Goal: Task Accomplishment & Management: Use online tool/utility

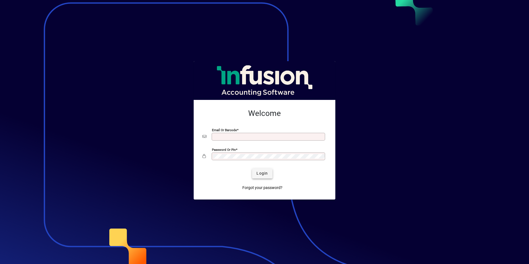
type input "**********"
click at [257, 180] on span "submit" at bounding box center [262, 173] width 20 height 13
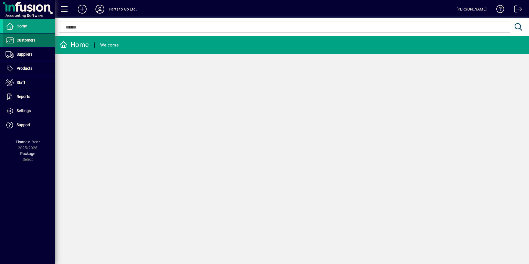
click at [38, 45] on span at bounding box center [29, 40] width 53 height 13
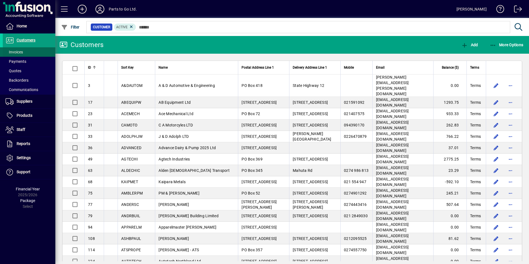
click at [19, 54] on span "Invoices" at bounding box center [14, 52] width 17 height 4
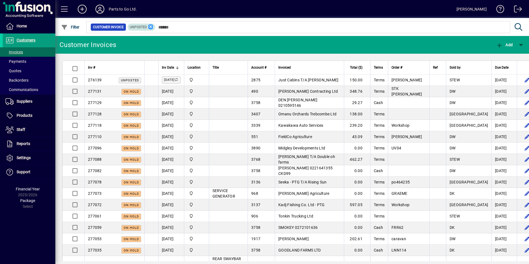
click at [149, 29] on icon at bounding box center [150, 26] width 5 height 5
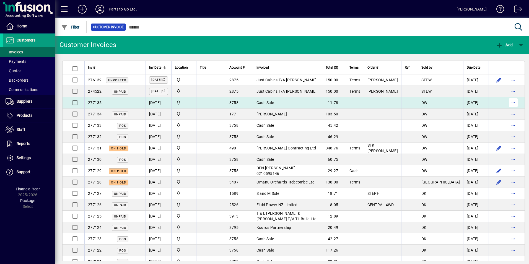
click at [506, 103] on span "button" at bounding box center [512, 102] width 13 height 13
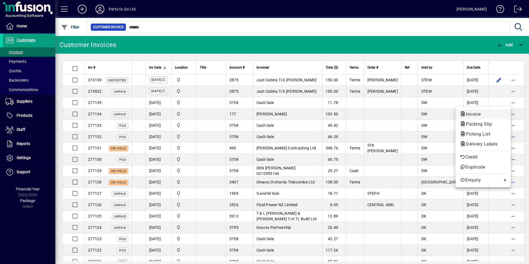
click at [472, 111] on span "Invoice" at bounding box center [483, 114] width 46 height 7
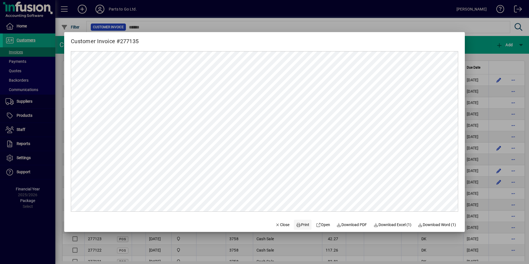
click at [299, 224] on span "Print" at bounding box center [302, 225] width 13 height 6
